Goal: Information Seeking & Learning: Learn about a topic

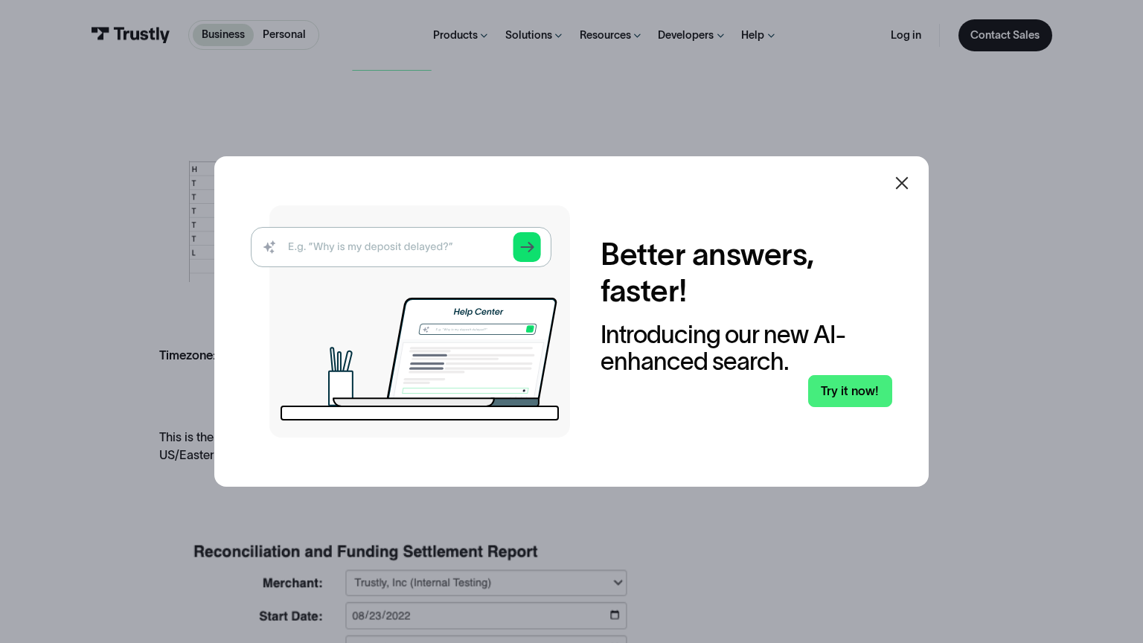
scroll to position [2236, 0]
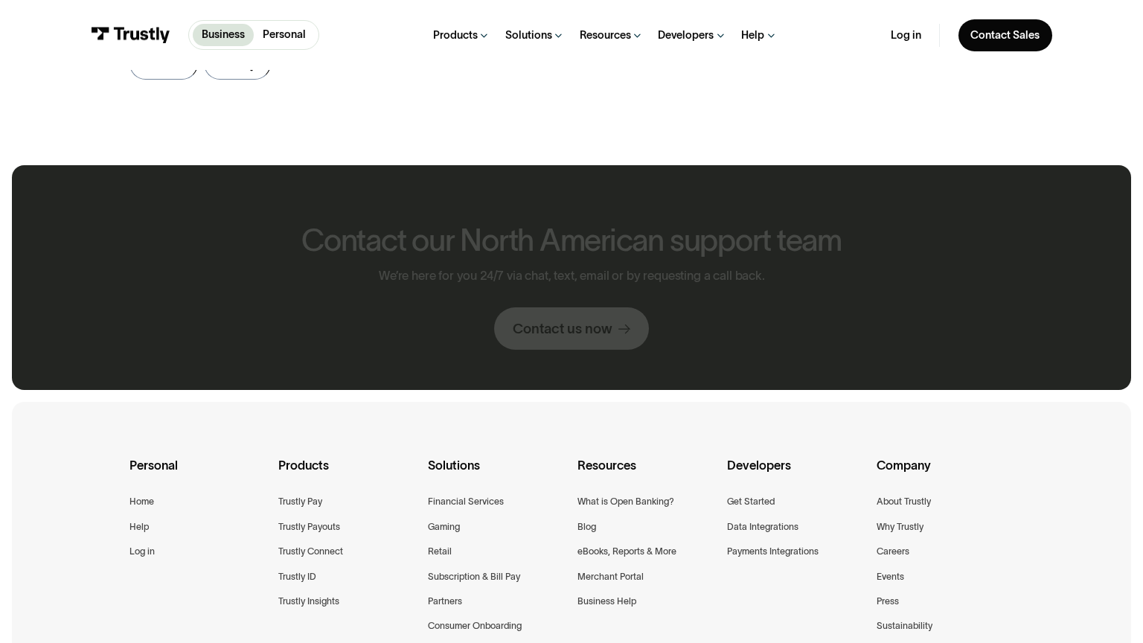
scroll to position [850, 0]
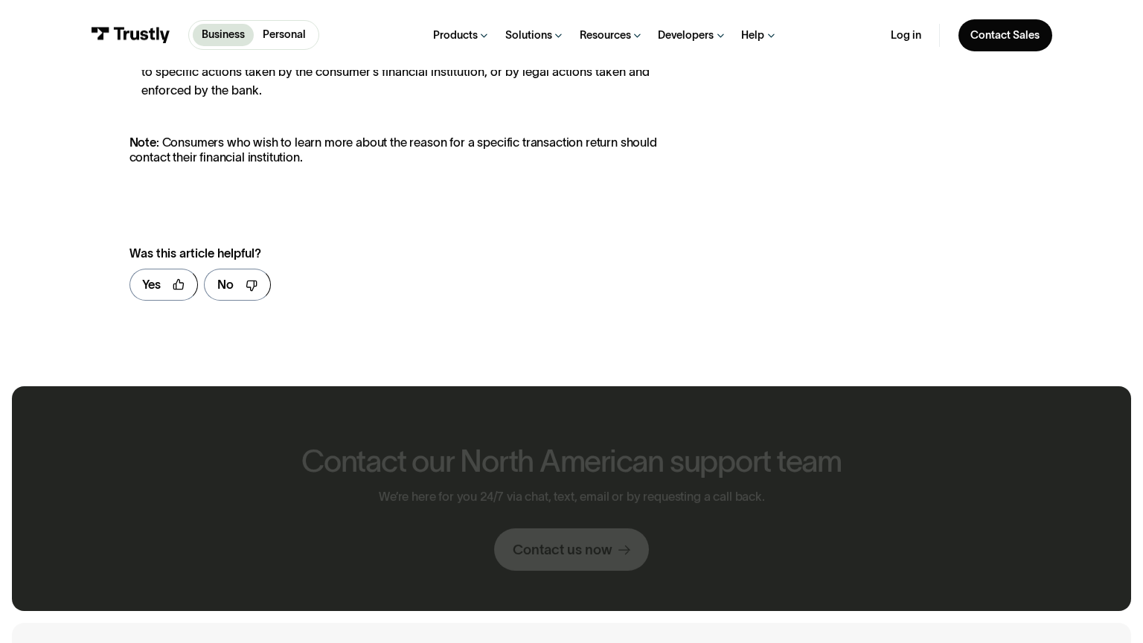
scroll to position [1071, 0]
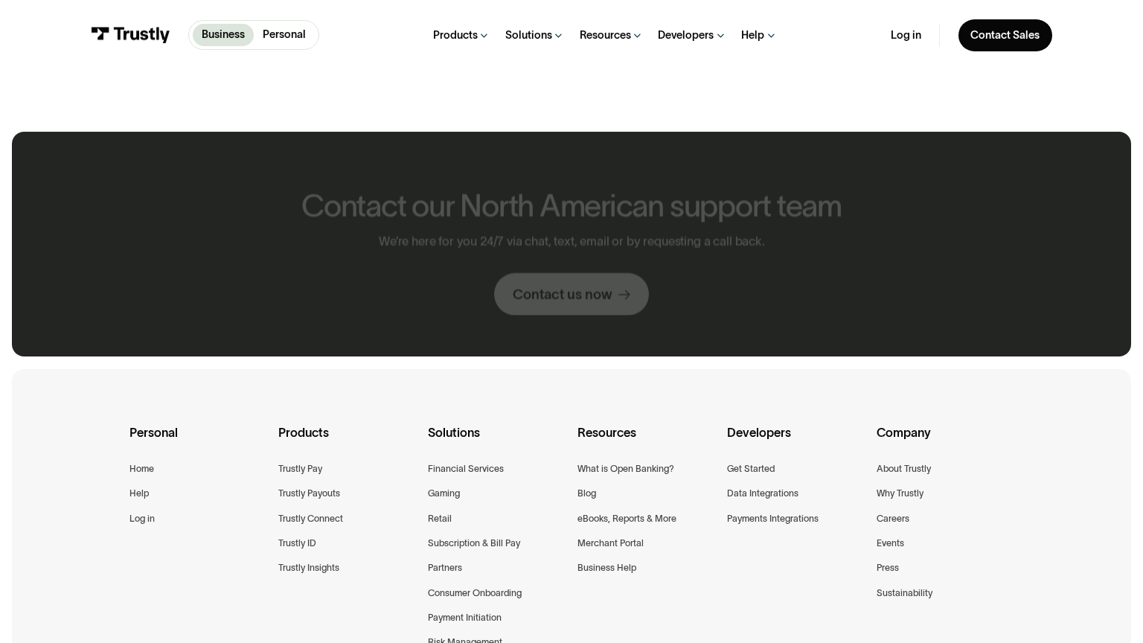
scroll to position [817, 0]
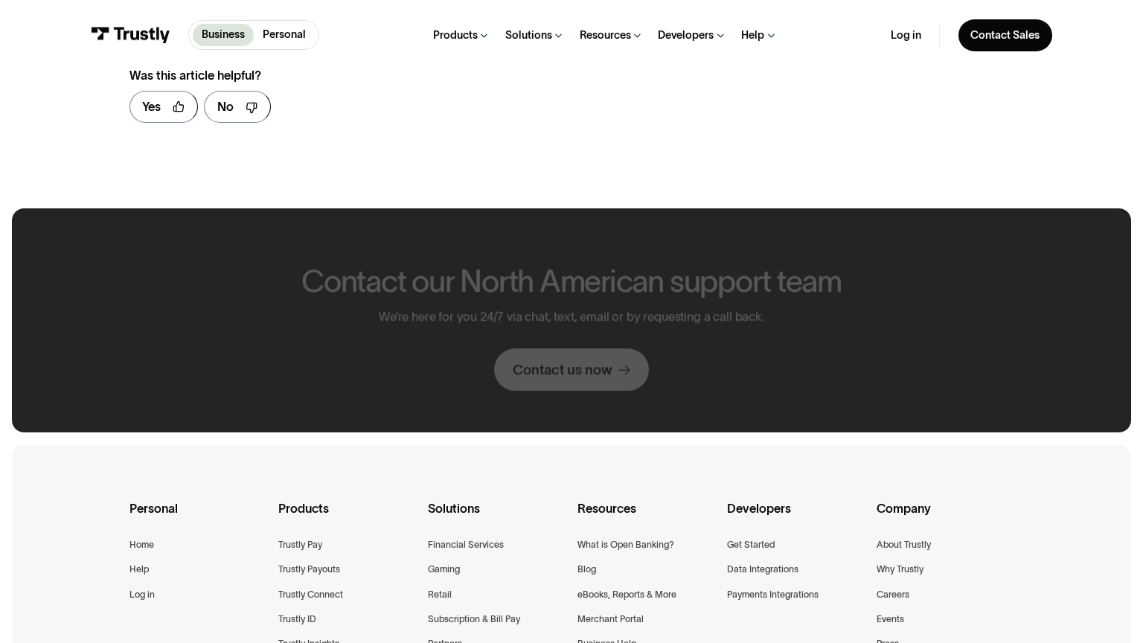
scroll to position [893, 0]
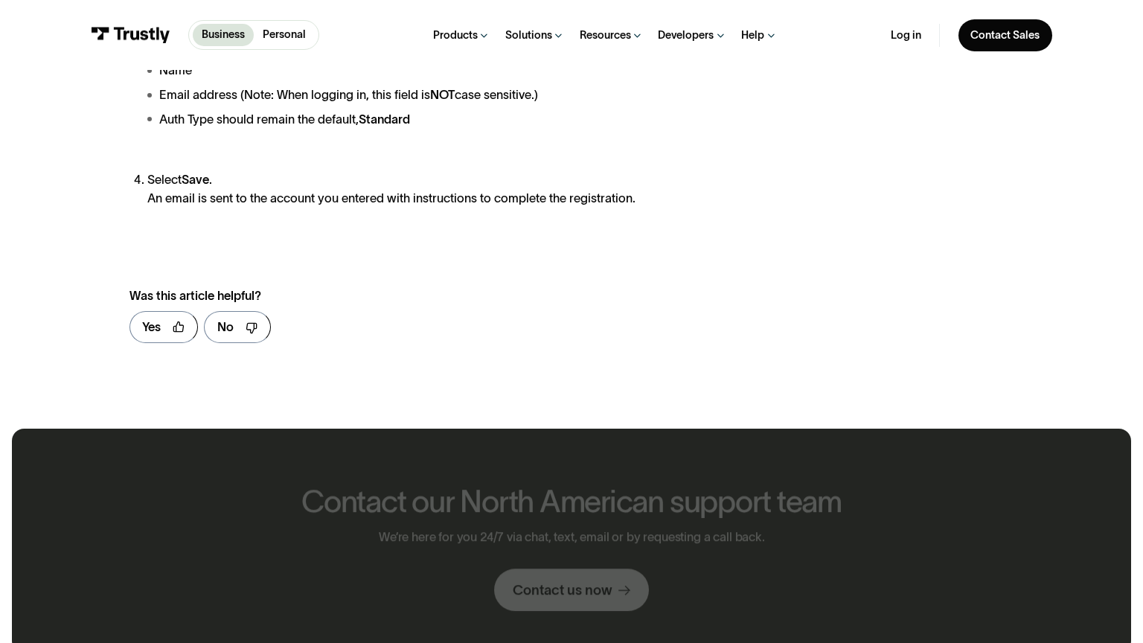
scroll to position [1113, 0]
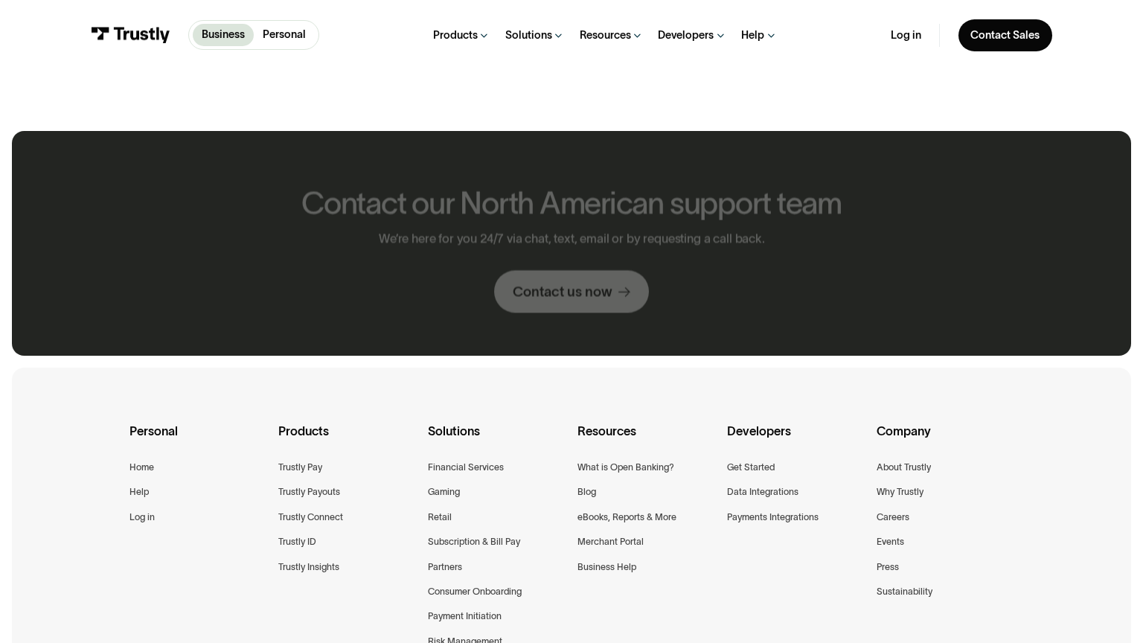
scroll to position [815, 0]
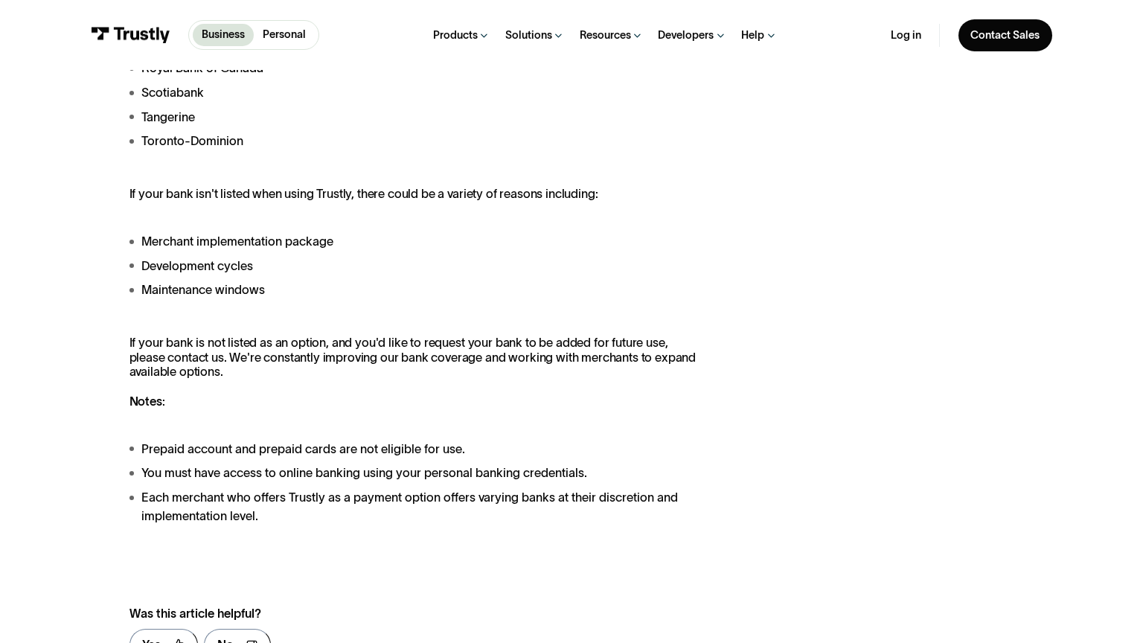
scroll to position [1695, 0]
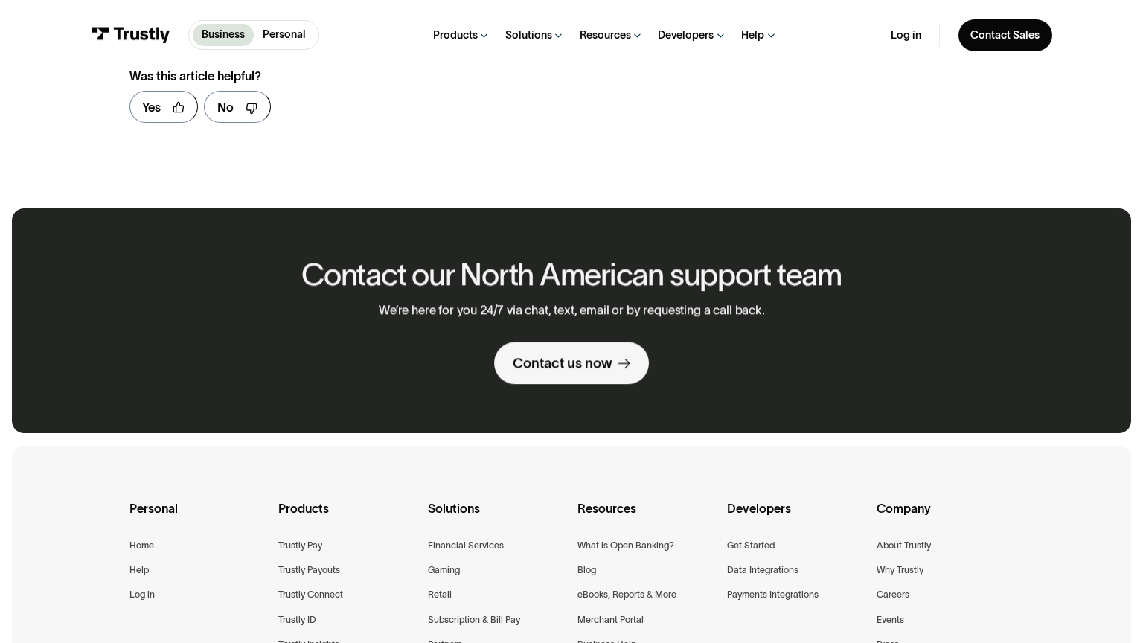
scroll to position [893, 0]
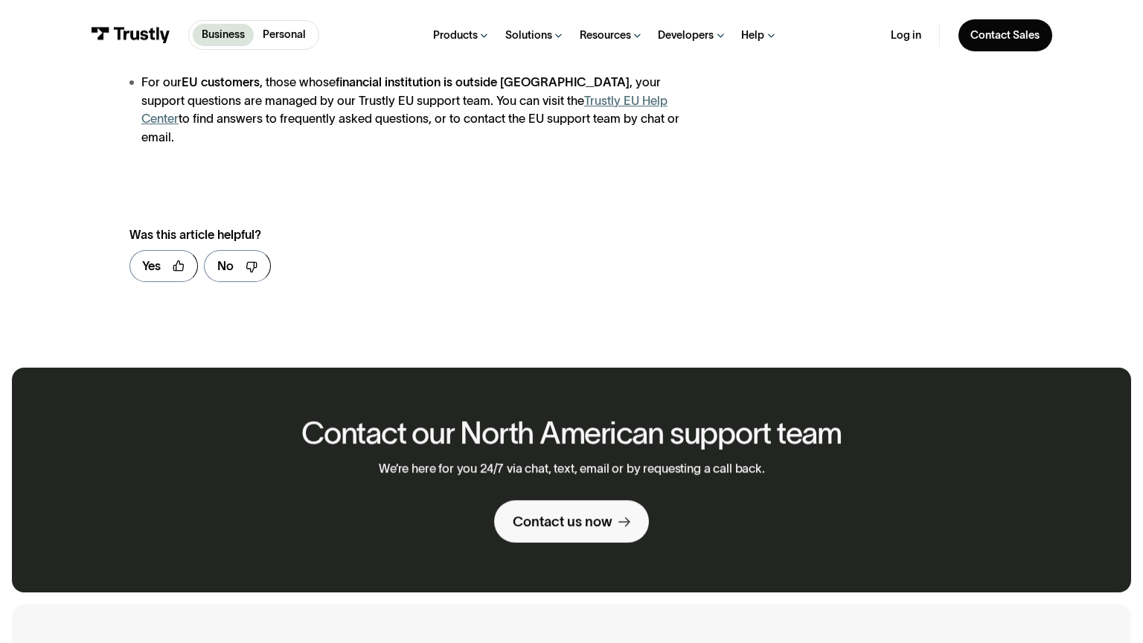
scroll to position [1033, 0]
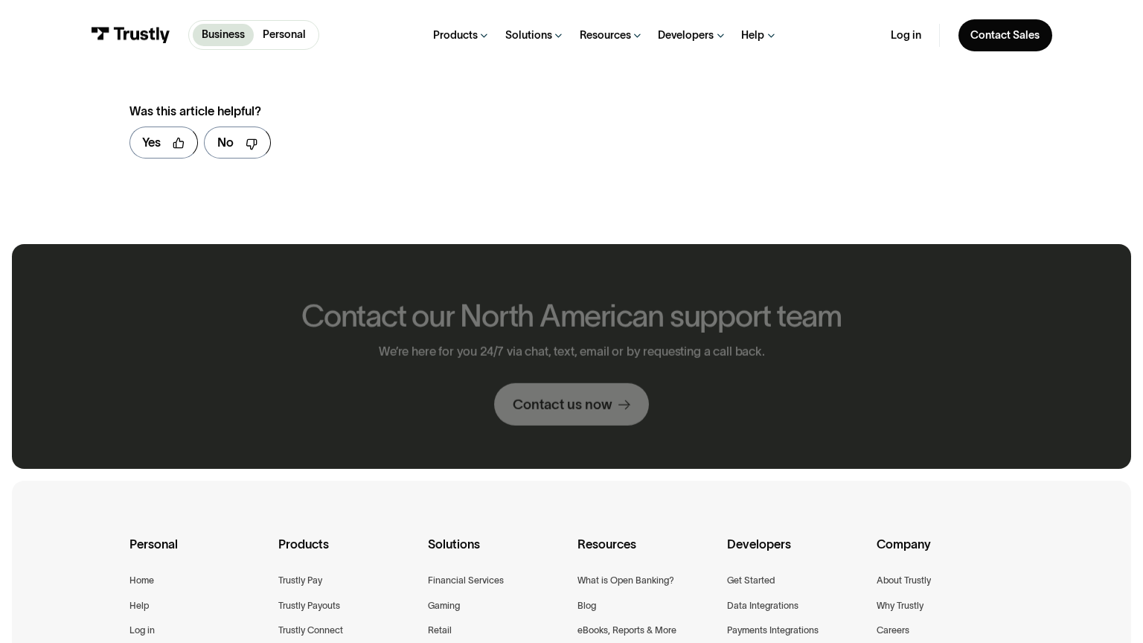
scroll to position [914, 0]
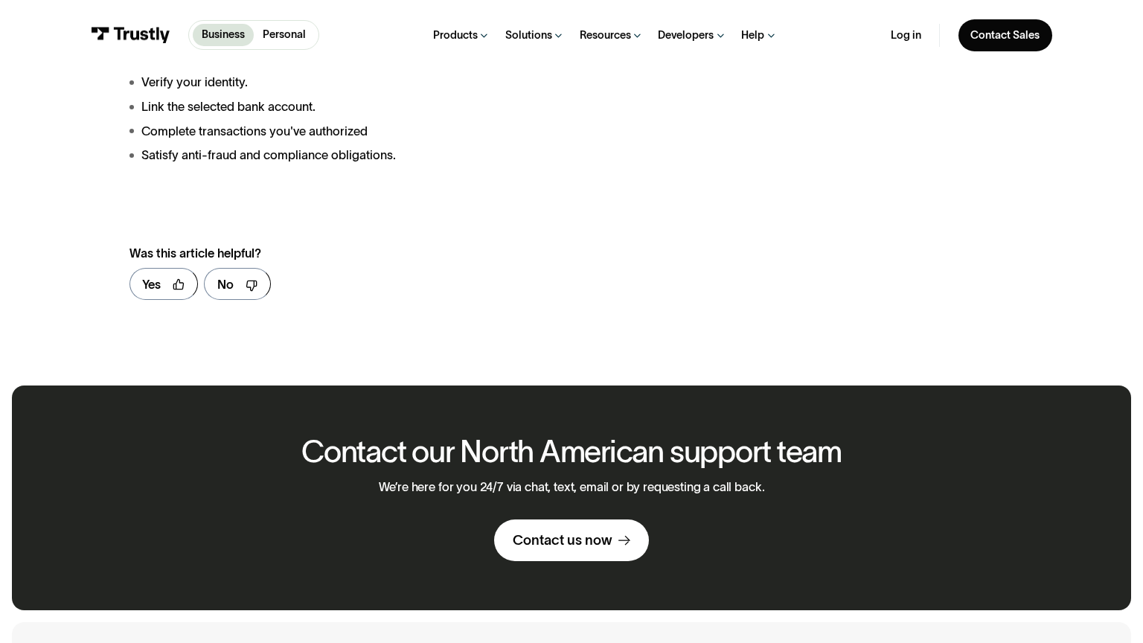
scroll to position [1070, 0]
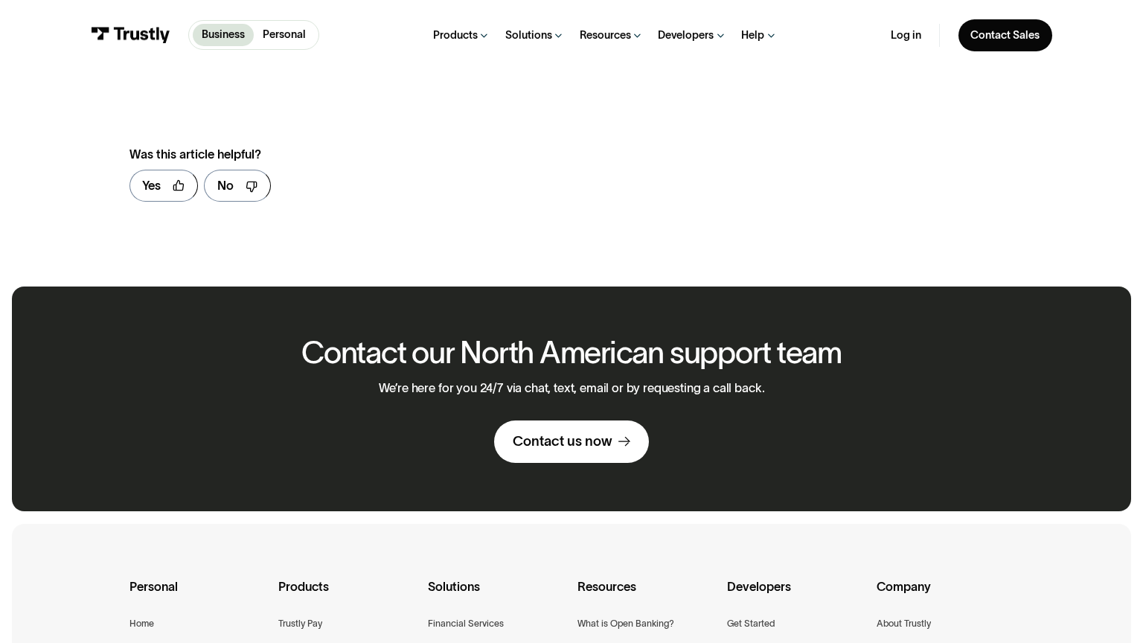
scroll to position [972, 0]
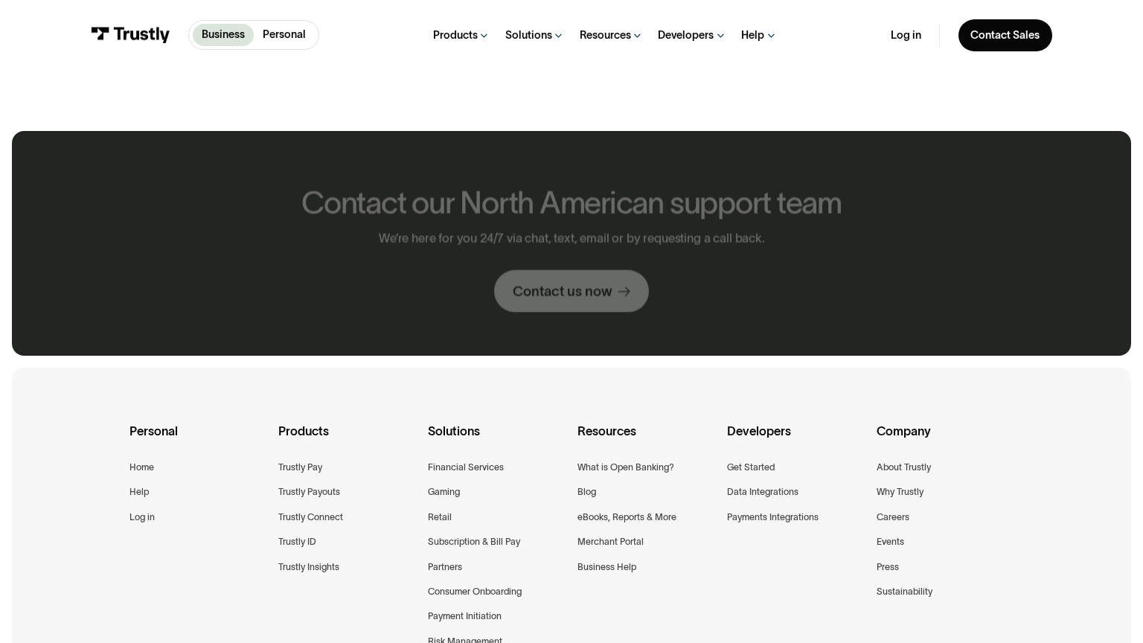
scroll to position [815, 0]
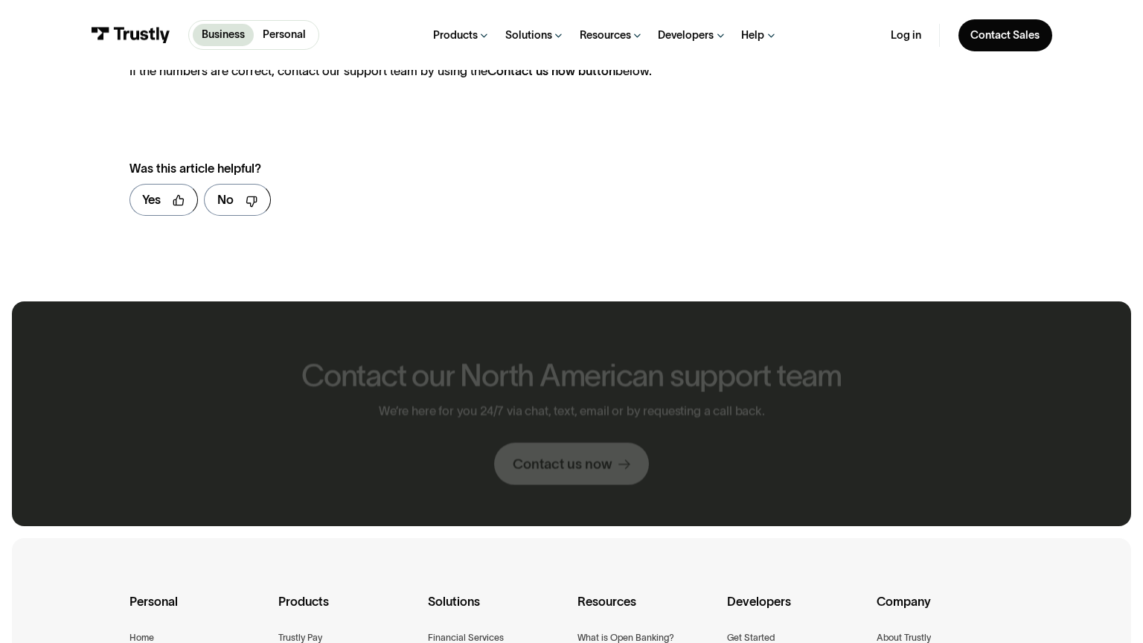
scroll to position [986, 0]
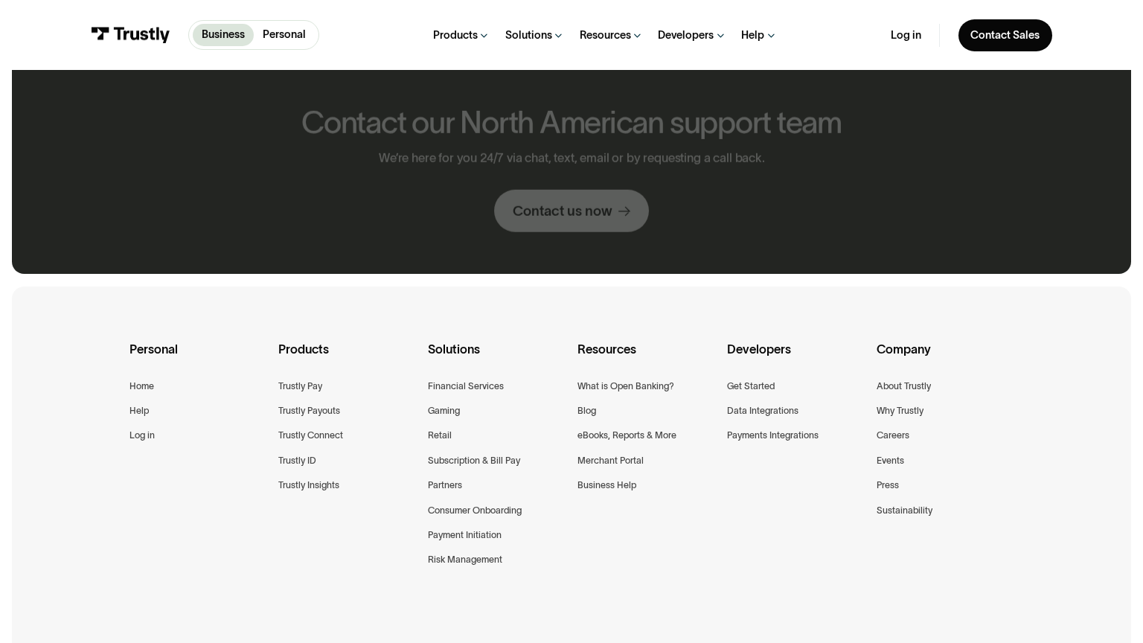
scroll to position [734, 0]
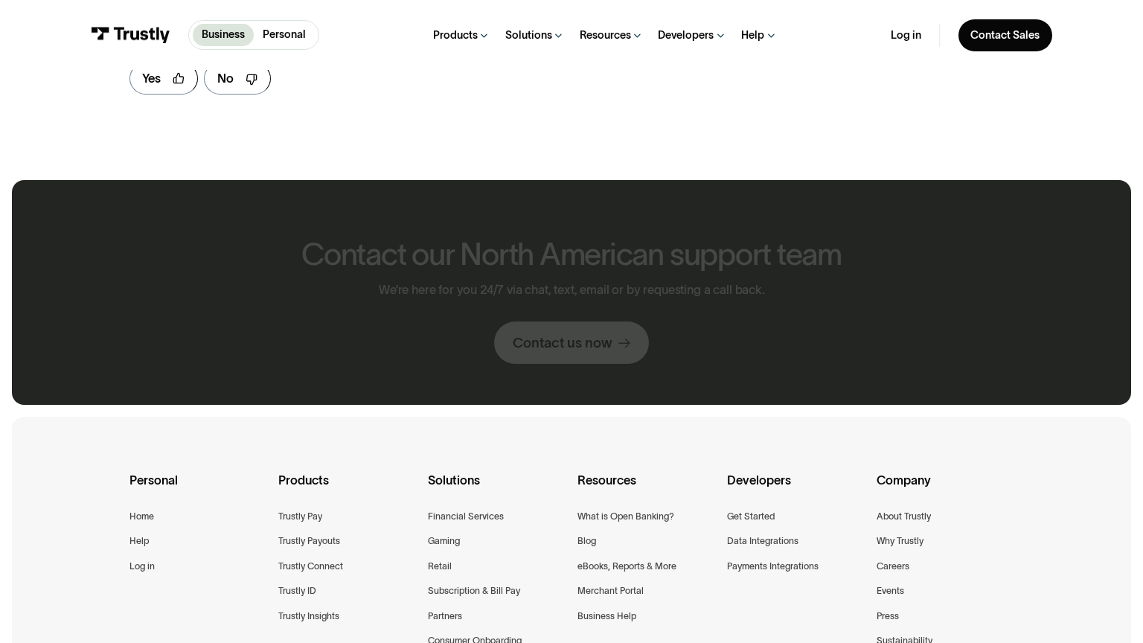
scroll to position [864, 0]
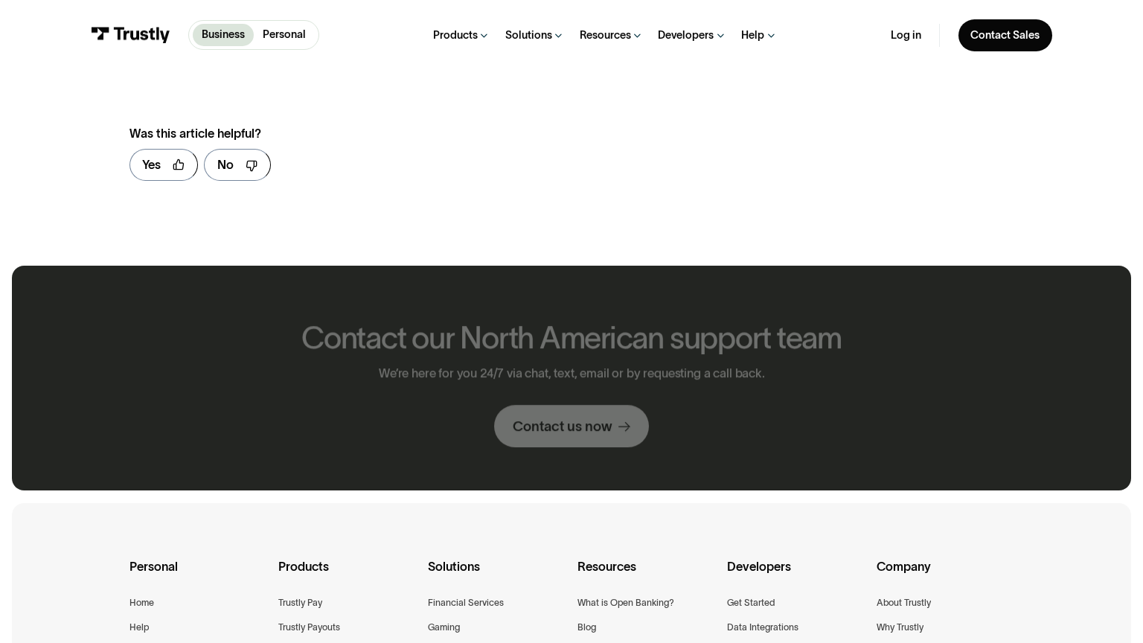
scroll to position [951, 0]
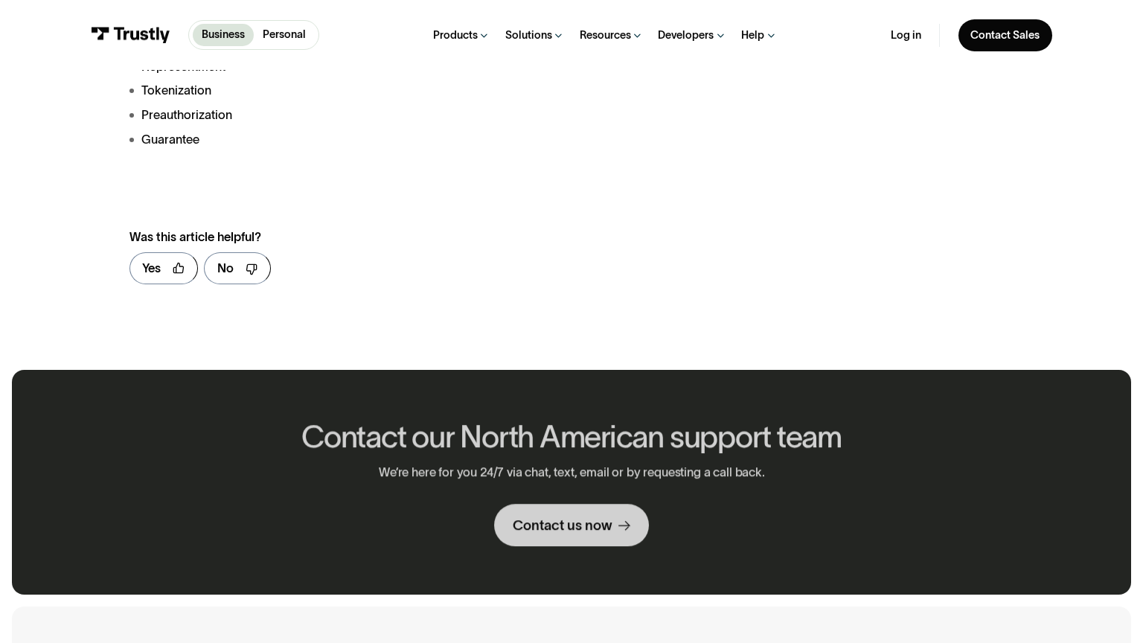
scroll to position [1054, 0]
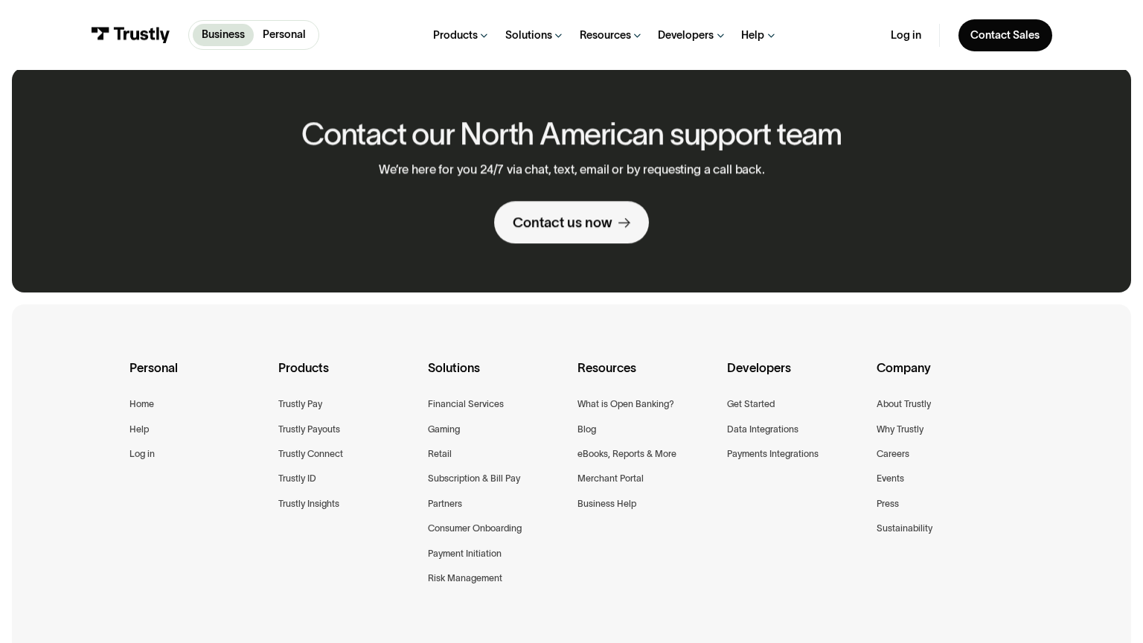
scroll to position [734, 0]
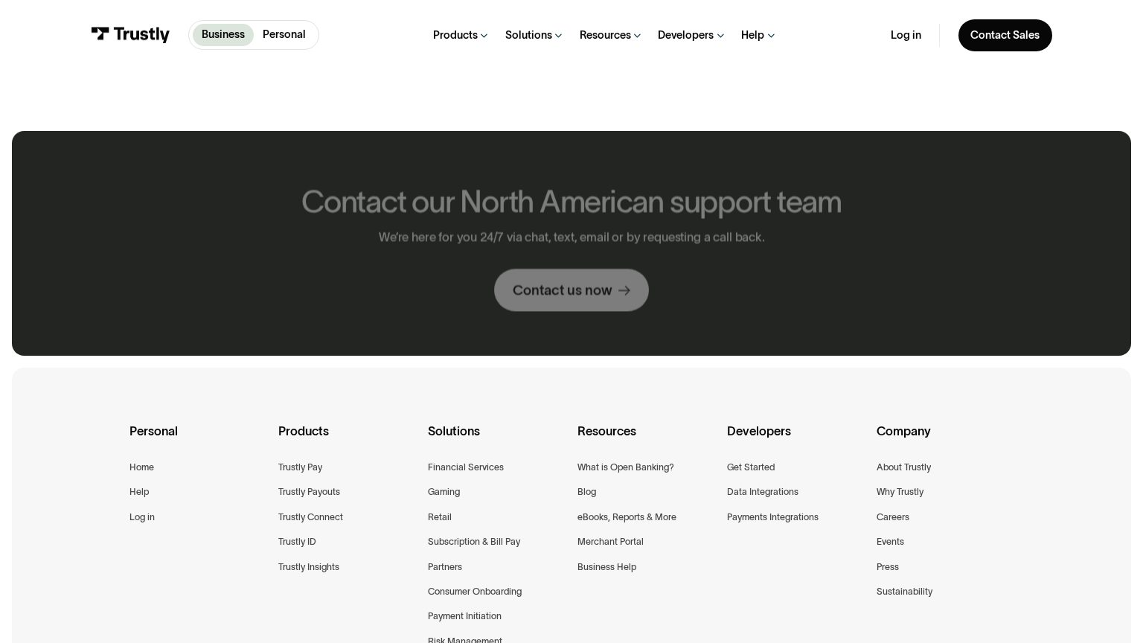
scroll to position [815, 0]
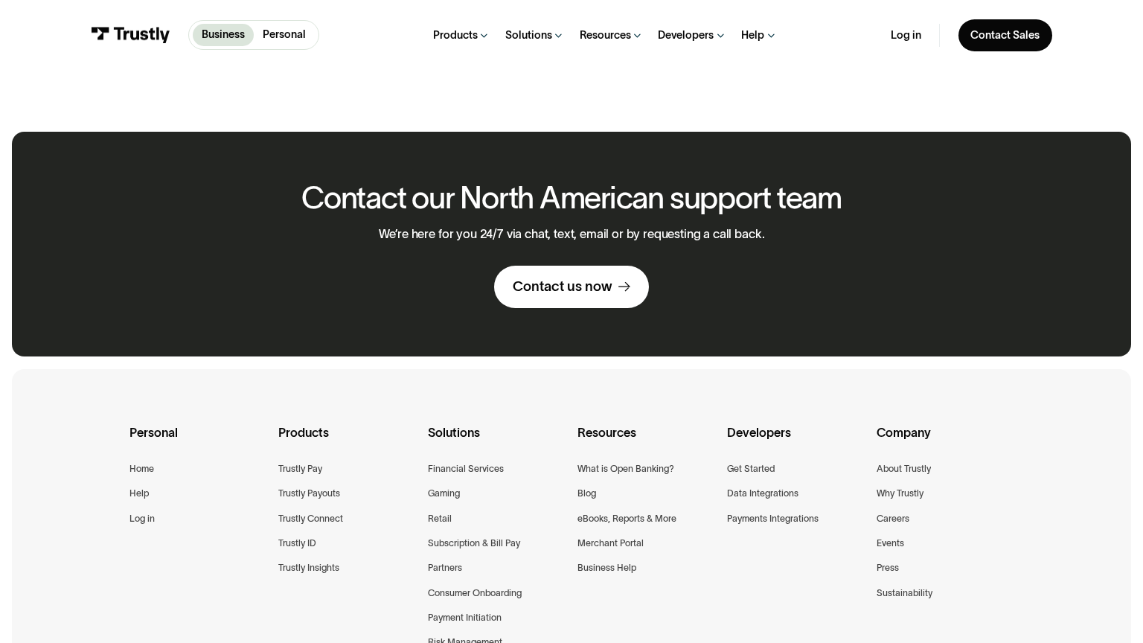
scroll to position [817, 0]
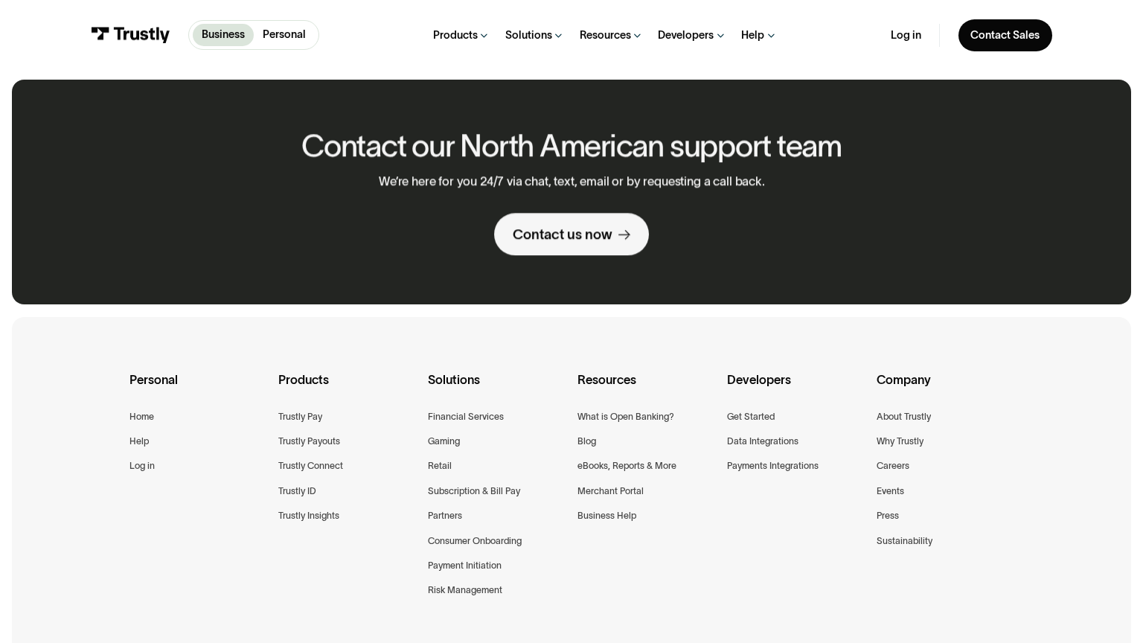
scroll to position [765, 0]
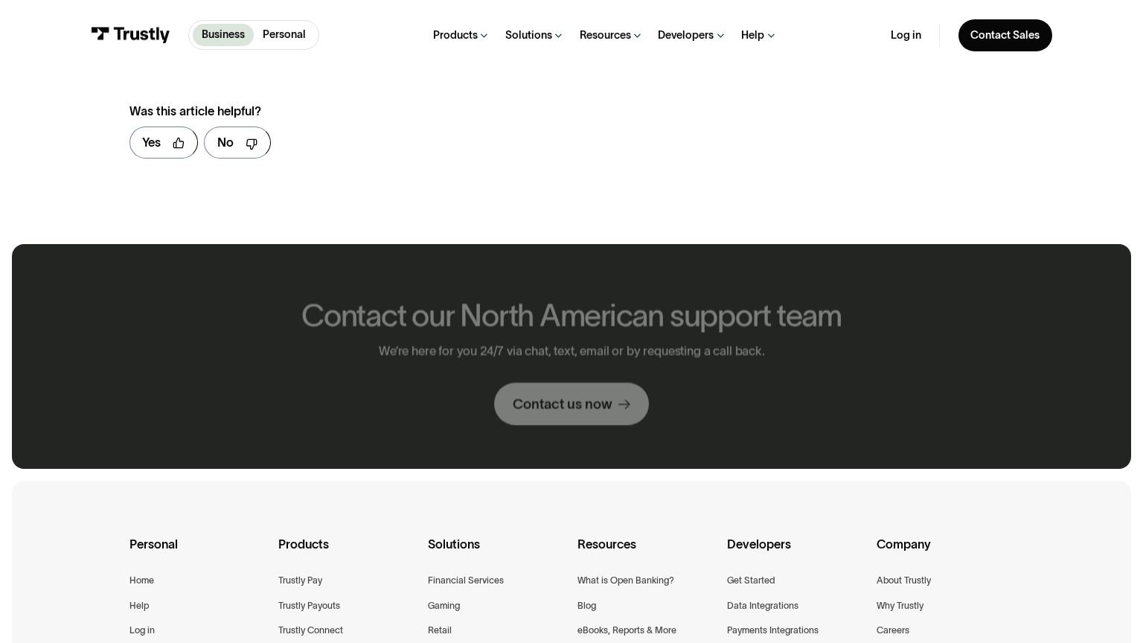
scroll to position [914, 0]
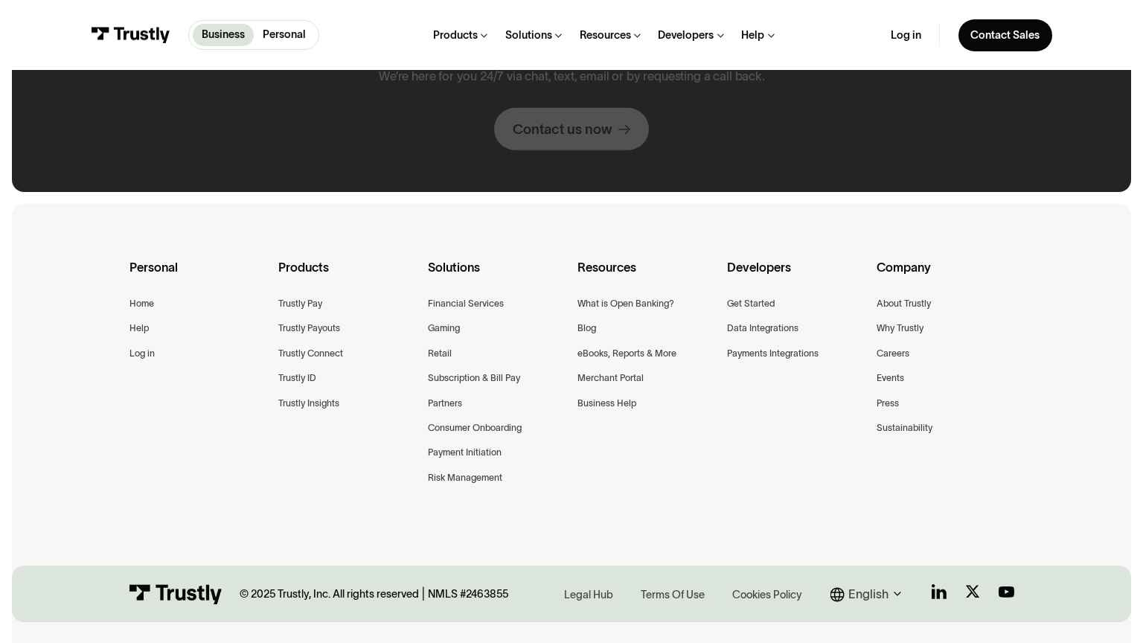
scroll to position [1193, 0]
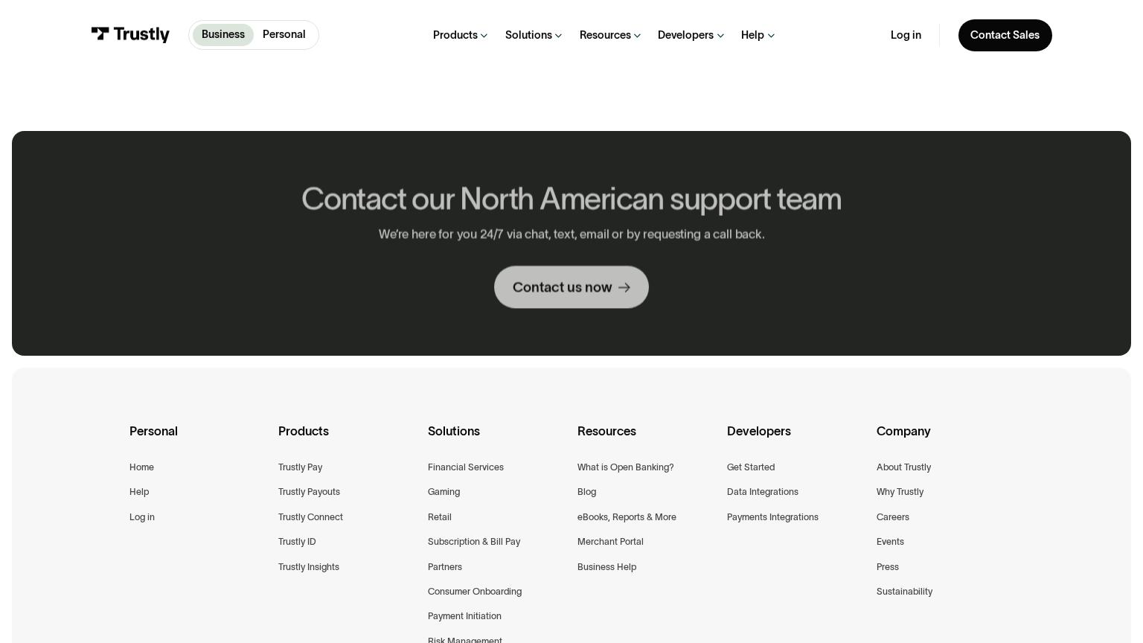
scroll to position [815, 0]
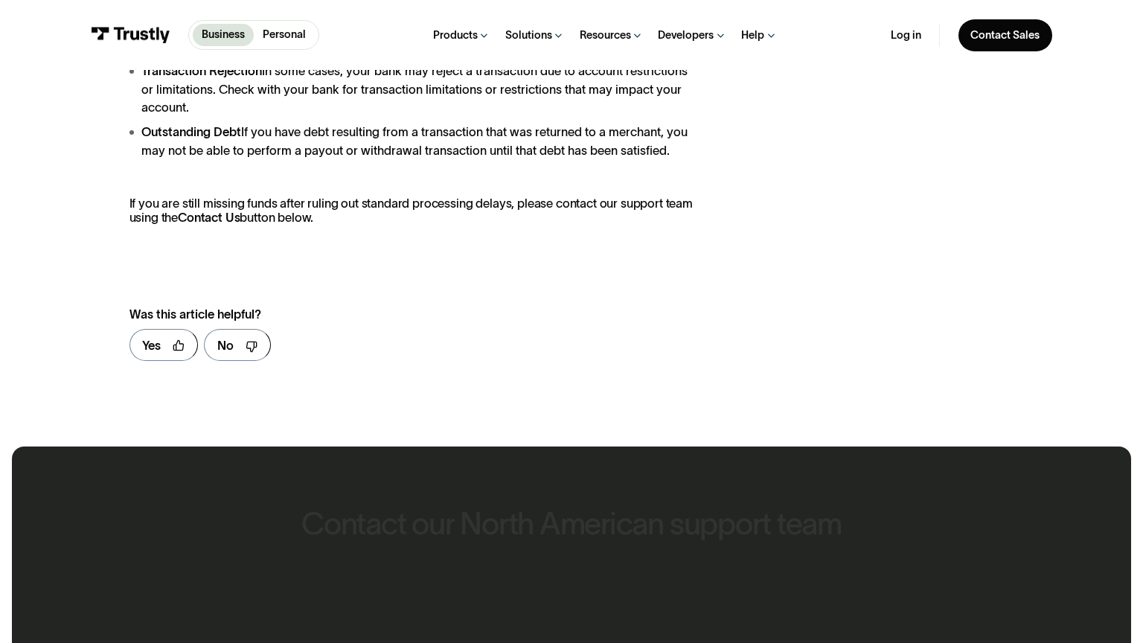
scroll to position [1131, 0]
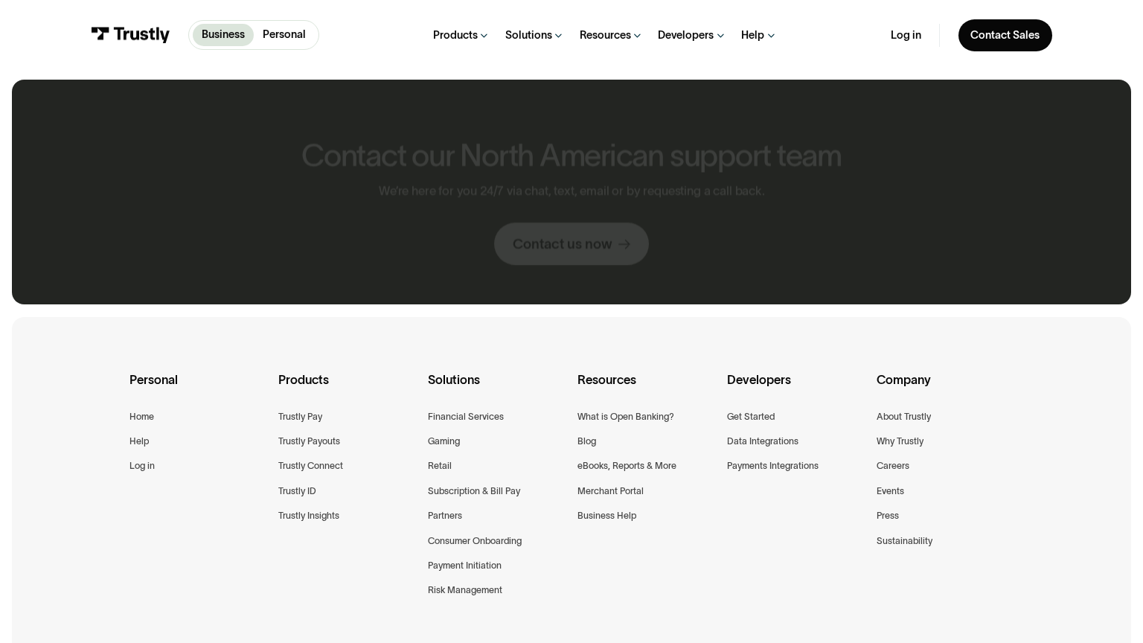
scroll to position [765, 0]
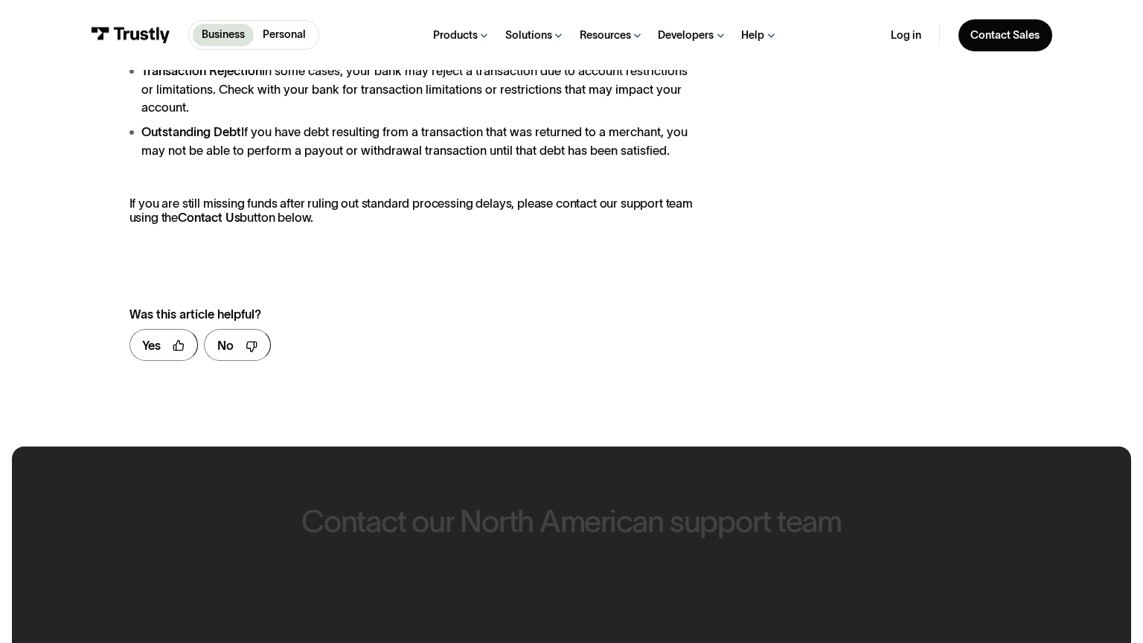
scroll to position [1131, 0]
